Goal: Task Accomplishment & Management: Manage account settings

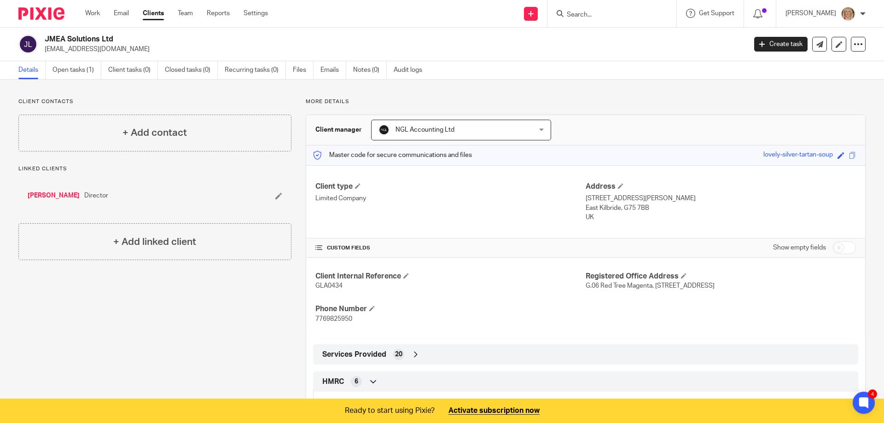
click at [616, 16] on input "Search" at bounding box center [607, 15] width 83 height 8
type input "cosmeall"
click at [621, 31] on link at bounding box center [621, 36] width 114 height 14
click at [634, 35] on link at bounding box center [621, 36] width 114 height 14
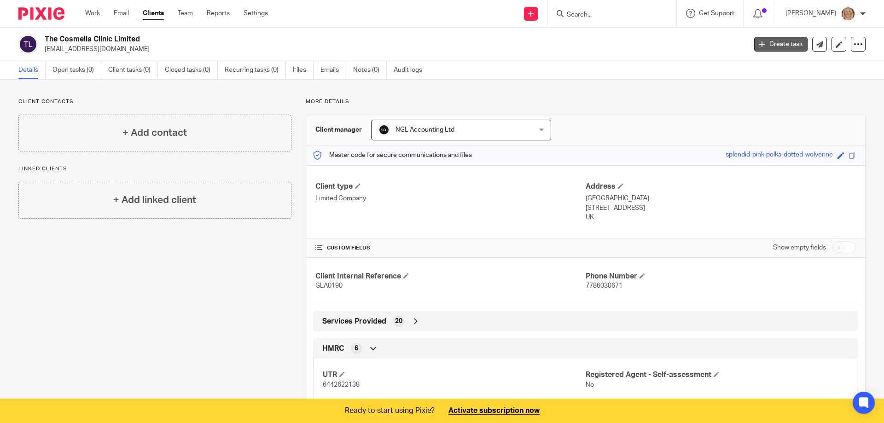
click at [763, 48] on link "Create task" at bounding box center [780, 44] width 53 height 15
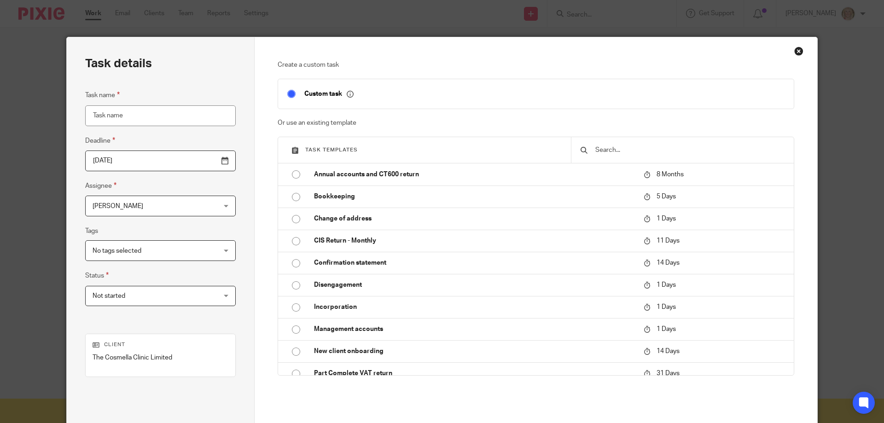
click at [125, 116] on input "Task name" at bounding box center [160, 115] width 151 height 21
type input "collect CS filing invoice via DD if not paid"
click at [203, 162] on input "[DATE]" at bounding box center [160, 161] width 151 height 21
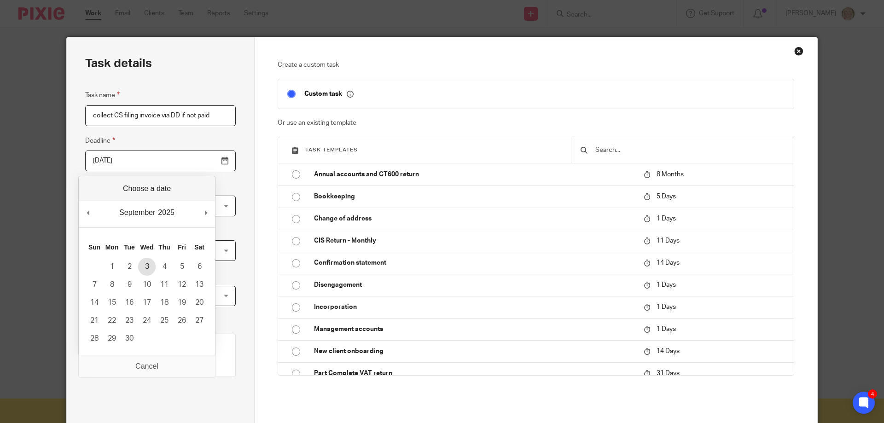
type input "2025-09-03"
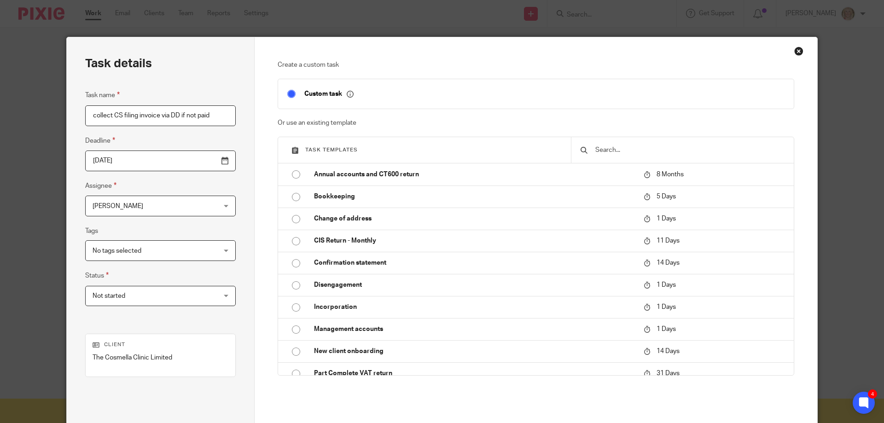
click at [206, 251] on div "No tags selected" at bounding box center [160, 250] width 151 height 21
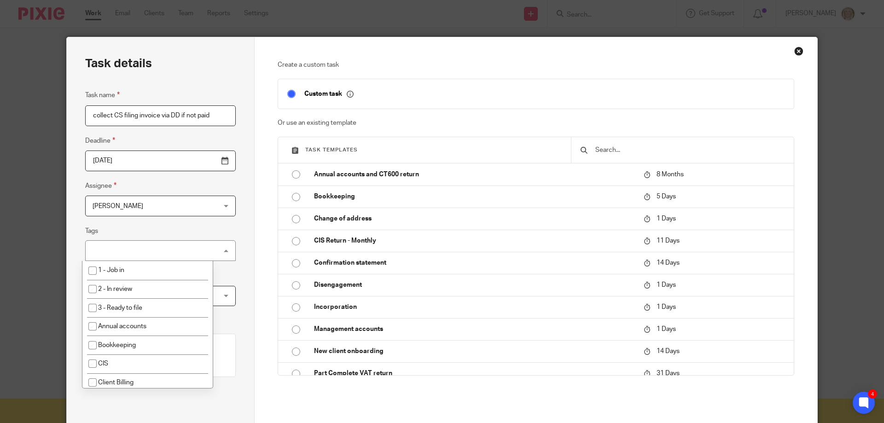
scroll to position [36, 0]
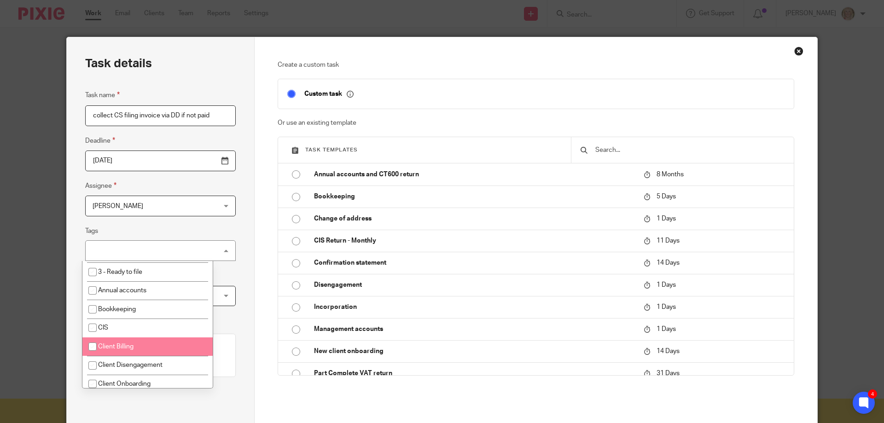
click at [120, 348] on span "Client Billing" at bounding box center [115, 347] width 35 height 6
checkbox input "true"
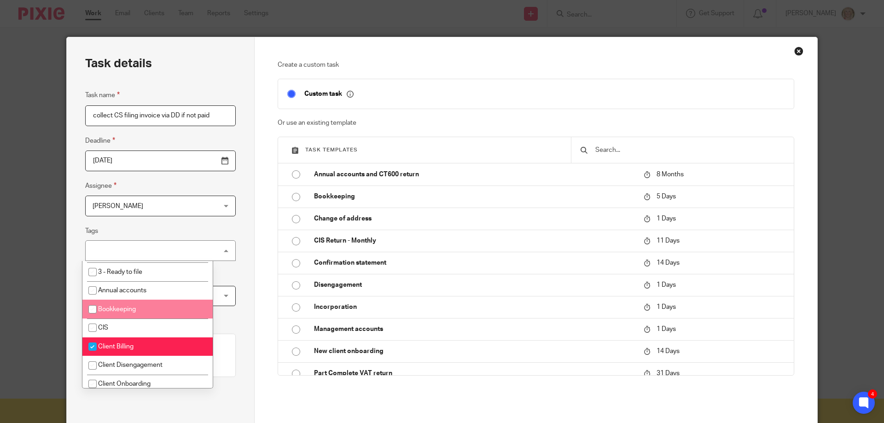
click at [236, 282] on div "Task details Task name collect CS filing invoice via DD if not paid Deadline 20…" at bounding box center [161, 256] width 188 height 439
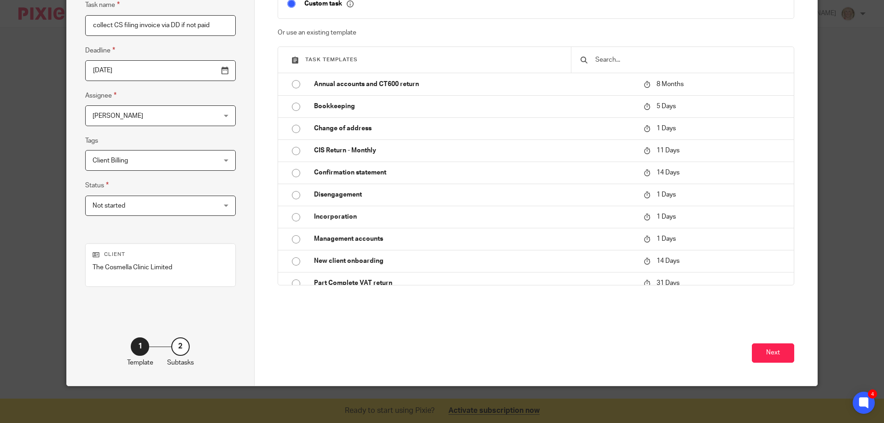
scroll to position [44, 0]
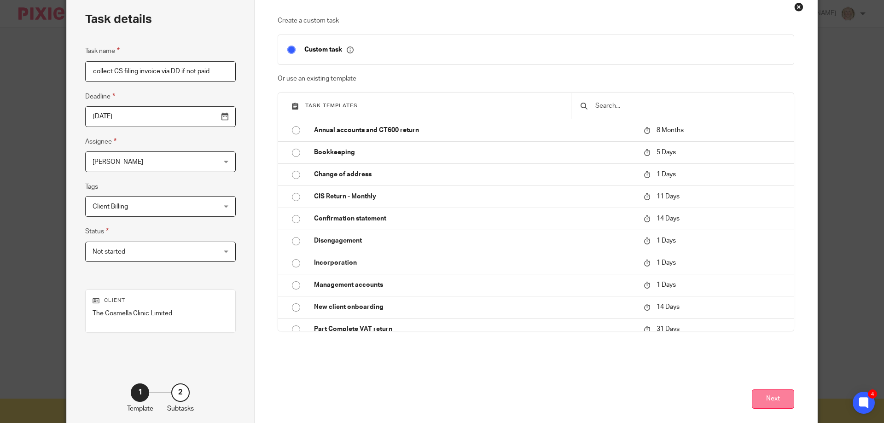
click at [776, 395] on button "Next" at bounding box center [773, 400] width 42 height 20
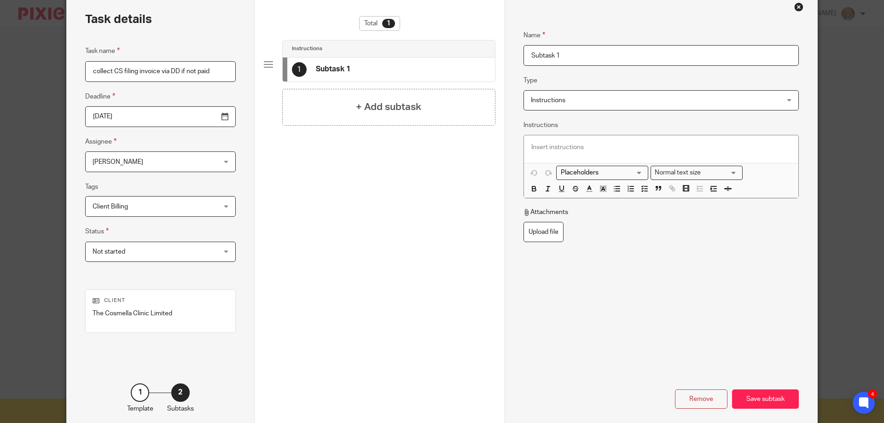
click at [557, 57] on input "Subtask 1" at bounding box center [661, 55] width 275 height 21
drag, startPoint x: 560, startPoint y: 55, endPoint x: 496, endPoint y: 60, distance: 64.6
click at [496, 60] on div "Task details Task name collect CS filing invoice via DD if not paid Deadline 20…" at bounding box center [442, 212] width 751 height 439
type input "check to see if payment recived"
click at [390, 105] on h4 "+ Add subtask" at bounding box center [388, 107] width 65 height 14
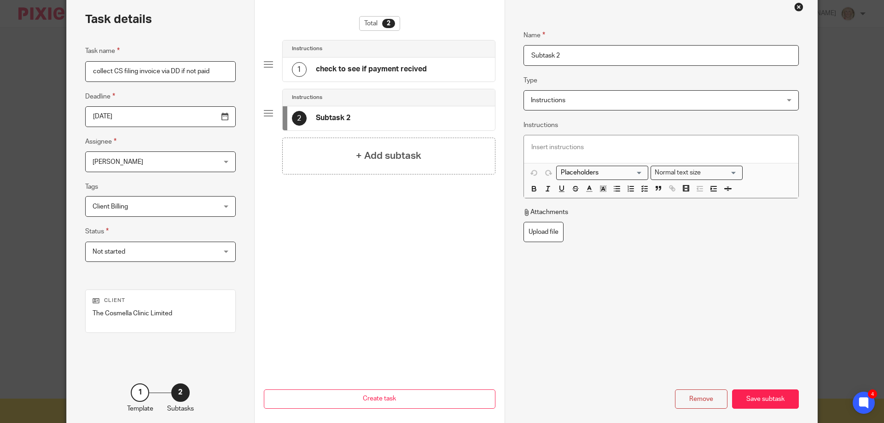
click at [534, 59] on input "Subtask 2" at bounding box center [661, 55] width 275 height 21
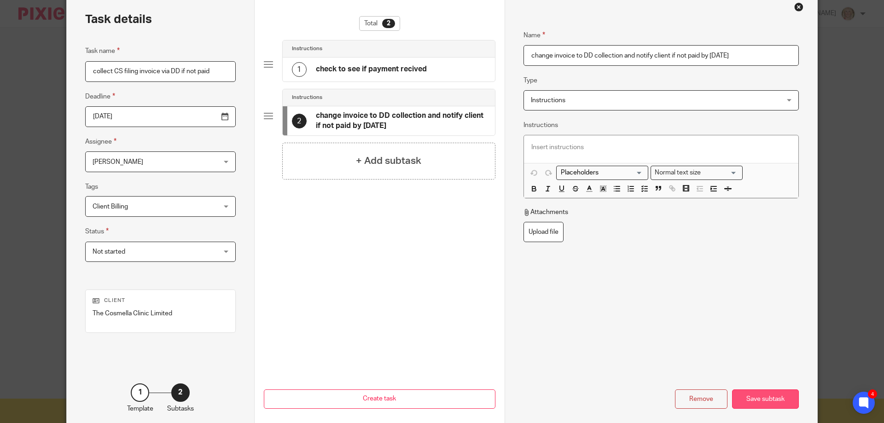
type input "change invoice to DD collection and notify client if not paid by 03/09/2025"
click at [768, 398] on div "Save subtask" at bounding box center [765, 400] width 67 height 20
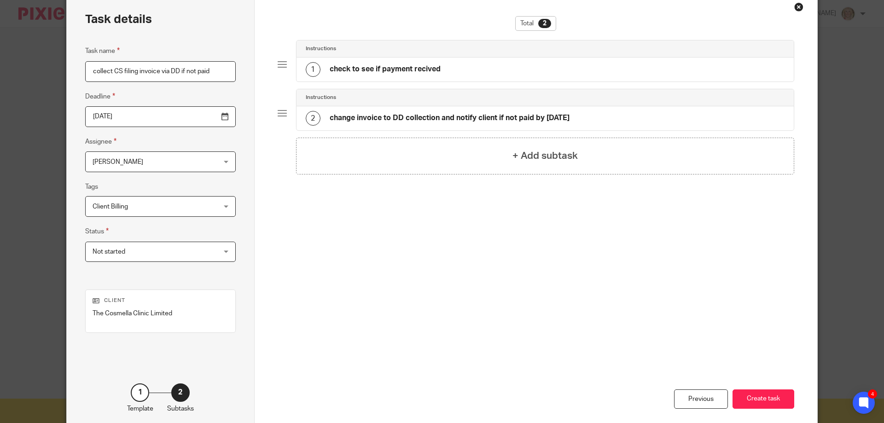
click at [768, 398] on button "Create task" at bounding box center [764, 400] width 62 height 20
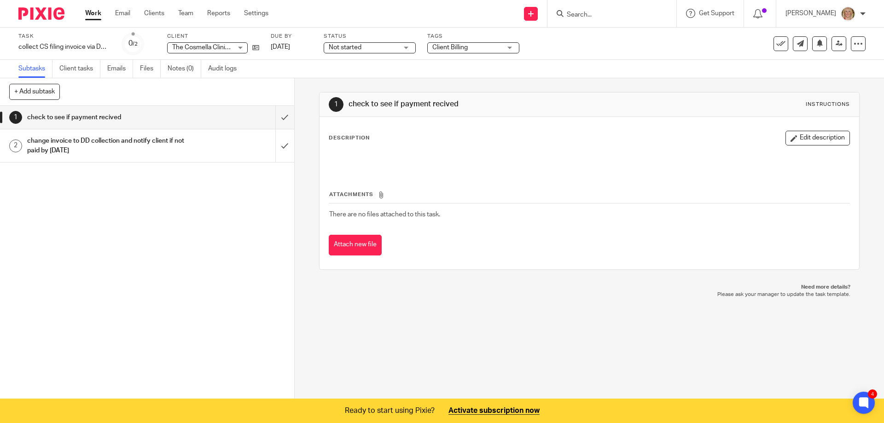
click at [596, 17] on input "Search" at bounding box center [607, 15] width 83 height 8
type input "xm cleaning supplies"
click button "submit" at bounding box center [0, 0] width 0 height 0
click at [624, 35] on link at bounding box center [621, 36] width 114 height 14
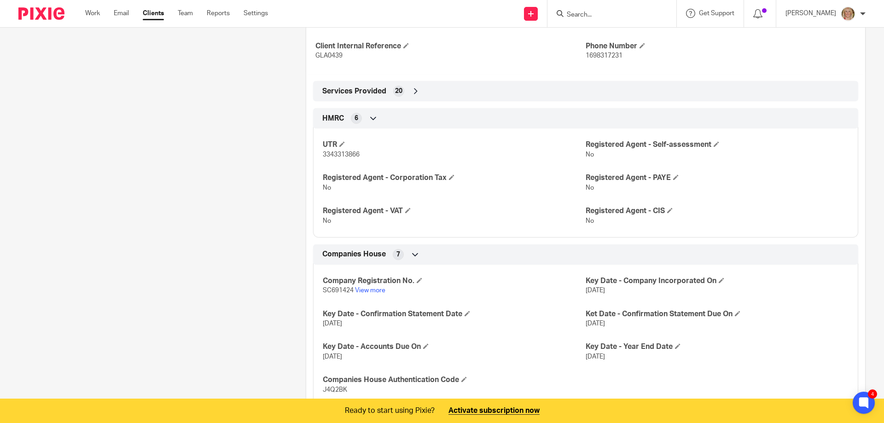
scroll to position [322, 0]
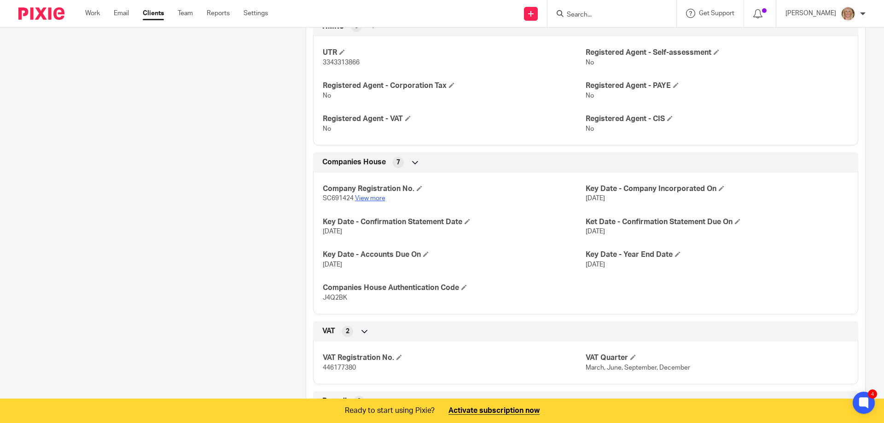
click at [376, 198] on link "View more" at bounding box center [370, 198] width 30 height 6
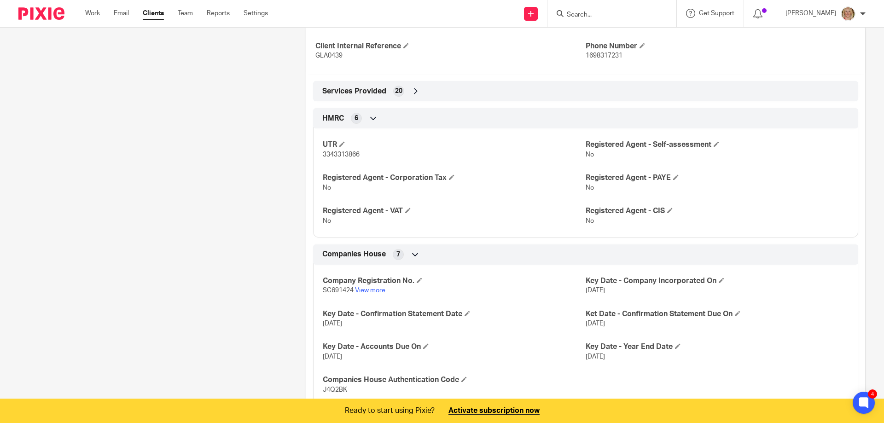
scroll to position [92, 0]
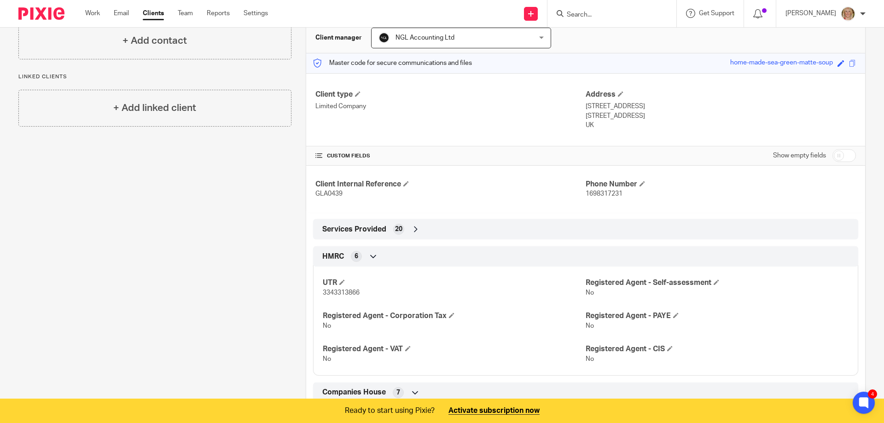
click at [629, 12] on input "Search" at bounding box center [607, 15] width 83 height 8
type input "xm cleaning"
click at [636, 34] on link at bounding box center [621, 36] width 114 height 14
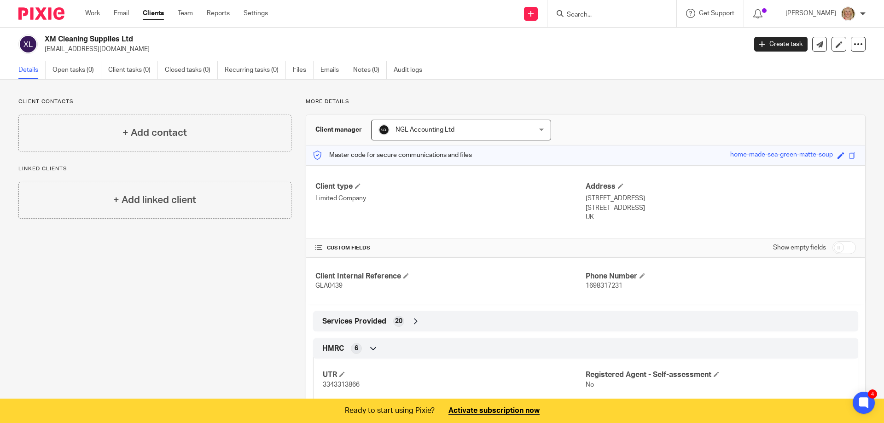
click at [149, 12] on link "Clients" at bounding box center [153, 13] width 21 height 9
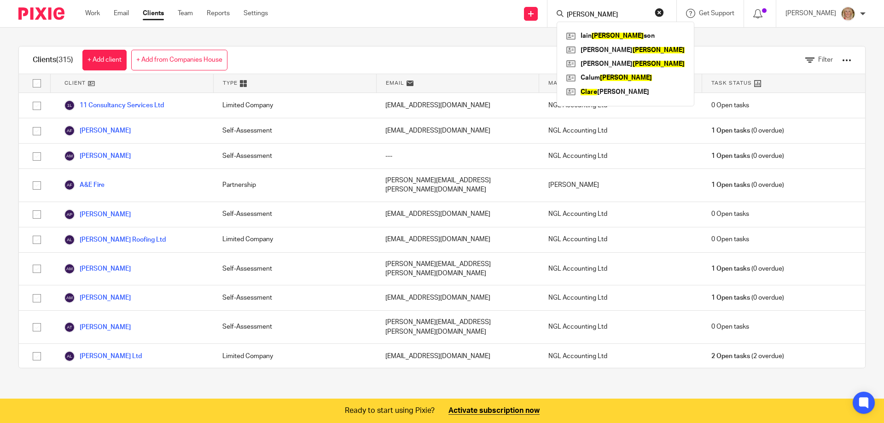
type input "clark"
click button "submit" at bounding box center [0, 0] width 0 height 0
click at [612, 48] on link at bounding box center [625, 50] width 123 height 14
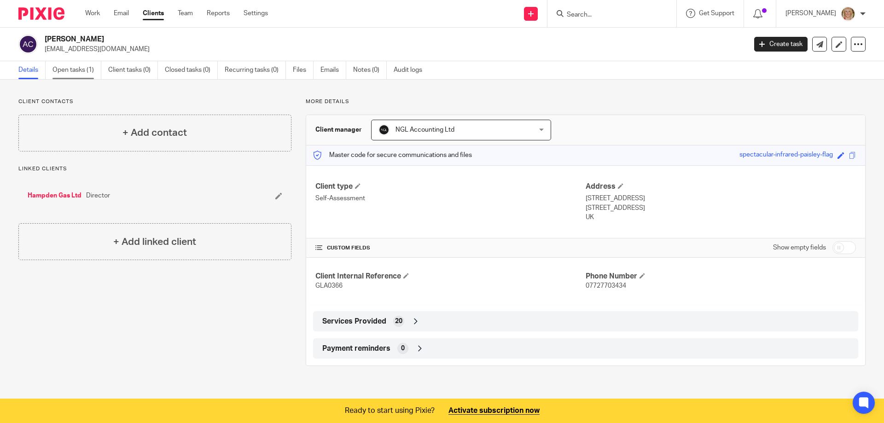
click link "Open tasks (1)"
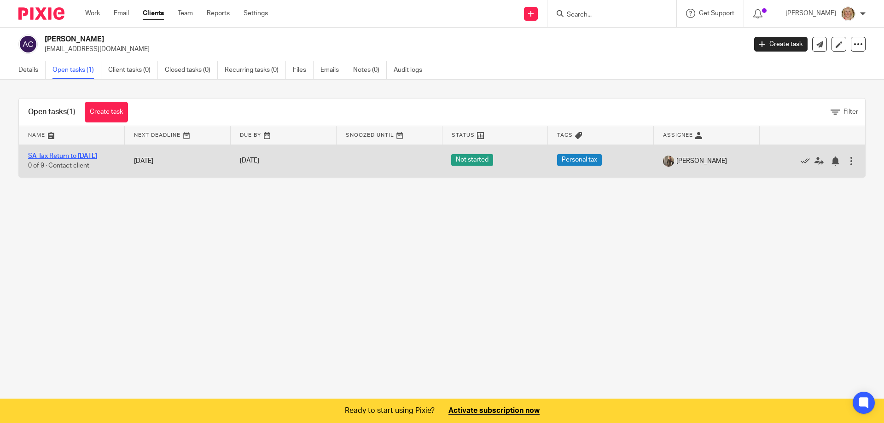
click at [79, 153] on link "SA Tax Return to [DATE]" at bounding box center [62, 156] width 69 height 6
